Goal: Information Seeking & Learning: Learn about a topic

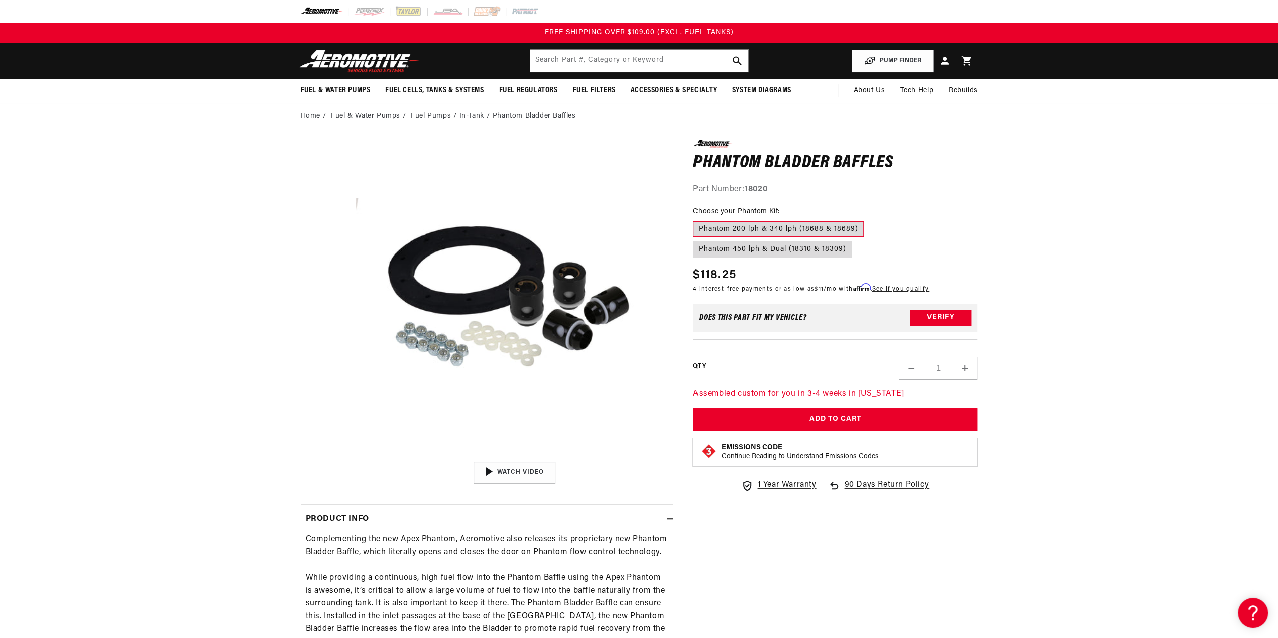
click at [471, 116] on li "In-Tank" at bounding box center [476, 116] width 33 height 11
click at [444, 117] on link "Fuel Pumps" at bounding box center [431, 116] width 40 height 11
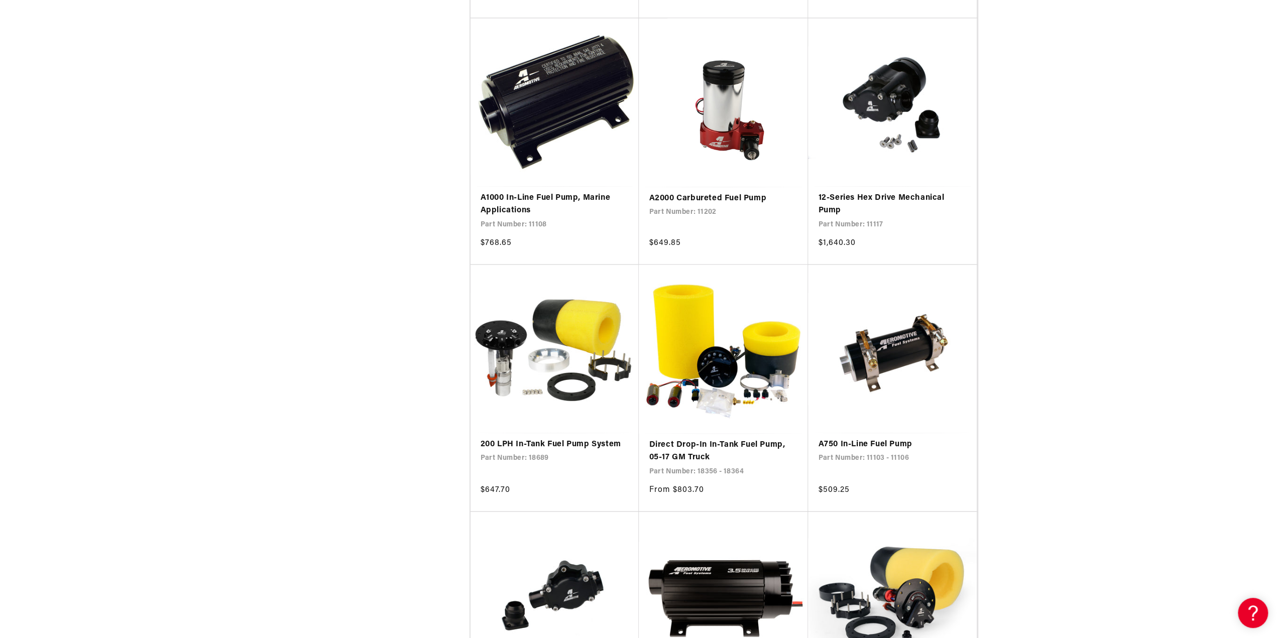
scroll to position [1255, 0]
